Goal: Use online tool/utility: Utilize a website feature to perform a specific function

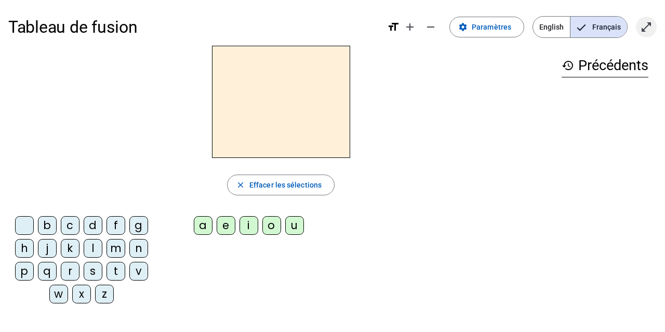
click at [650, 31] on mat-icon "open_in_full" at bounding box center [646, 27] width 12 height 12
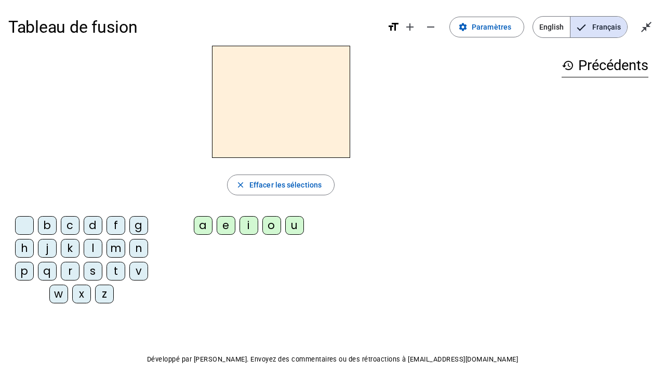
click at [89, 214] on div "b c d f g h j k l m n p q r s t v w x z" at bounding box center [83, 262] width 151 height 100
click at [95, 221] on div "d" at bounding box center [93, 225] width 19 height 19
click at [293, 226] on div "u" at bounding box center [294, 225] width 19 height 19
click at [117, 268] on div "t" at bounding box center [115, 271] width 19 height 19
click at [203, 223] on div "a" at bounding box center [203, 225] width 19 height 19
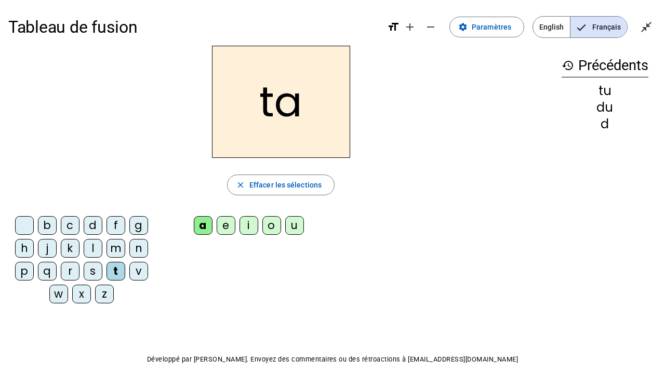
click at [229, 224] on div "e" at bounding box center [226, 225] width 19 height 19
click at [97, 226] on div "d" at bounding box center [93, 225] width 19 height 19
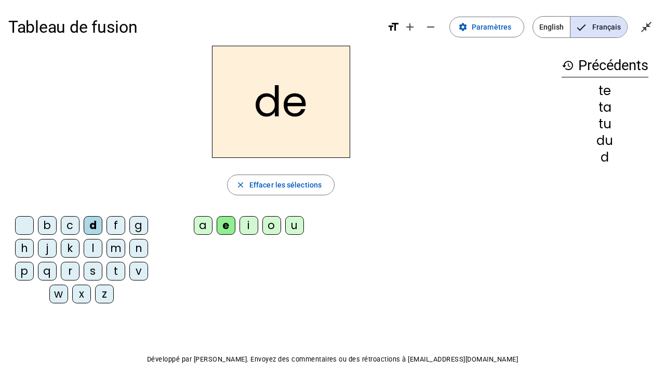
click at [42, 248] on div "j" at bounding box center [47, 248] width 19 height 19
click at [113, 245] on div "m" at bounding box center [115, 248] width 19 height 19
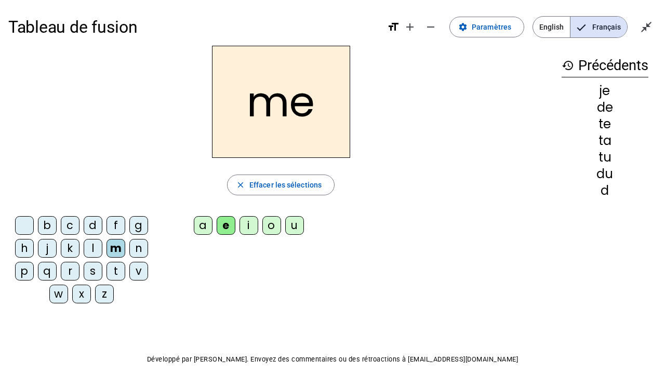
click at [203, 218] on div "a" at bounding box center [203, 225] width 19 height 19
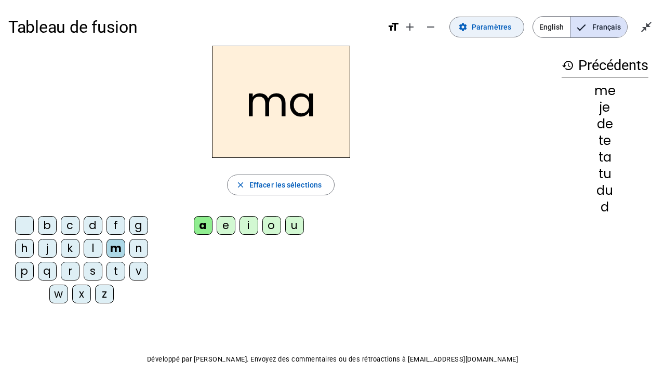
click at [492, 31] on span "Paramètres" at bounding box center [491, 27] width 39 height 12
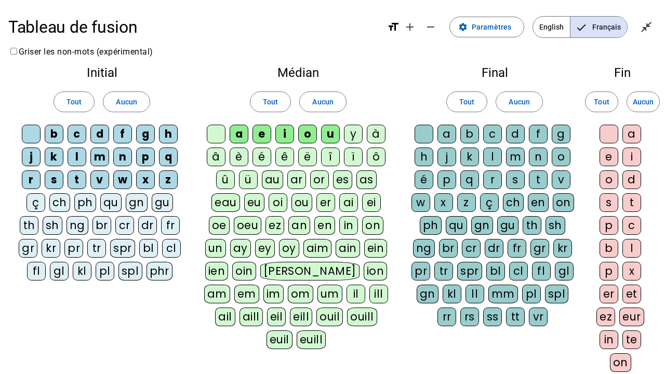
click at [493, 155] on div "l" at bounding box center [492, 156] width 19 height 19
click at [642, 24] on mat-icon "close_fullscreen" at bounding box center [646, 27] width 12 height 12
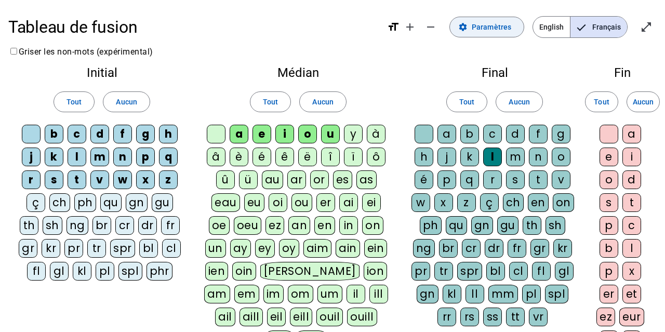
click at [497, 23] on span "Paramètres" at bounding box center [491, 27] width 39 height 12
click at [641, 23] on mat-icon "open_in_full" at bounding box center [646, 27] width 12 height 12
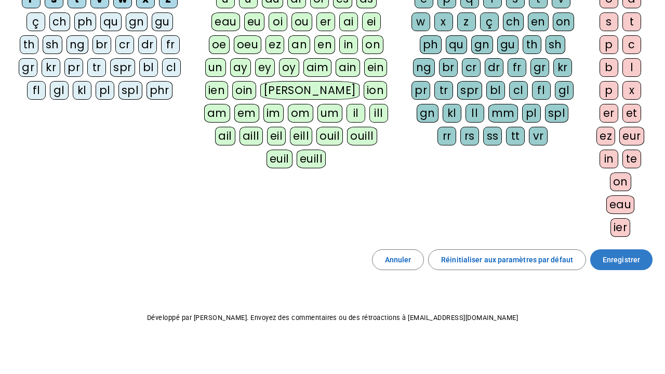
click at [620, 261] on span at bounding box center [621, 259] width 62 height 25
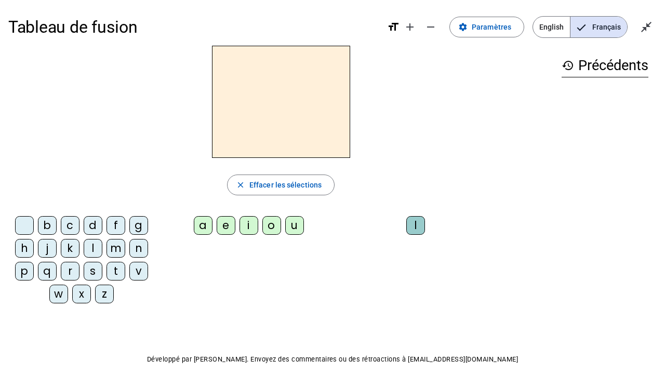
click at [117, 250] on div "m" at bounding box center [115, 248] width 19 height 19
click at [203, 229] on div "a" at bounding box center [203, 225] width 19 height 19
click at [413, 223] on div "l" at bounding box center [415, 225] width 19 height 19
